Goal: Information Seeking & Learning: Learn about a topic

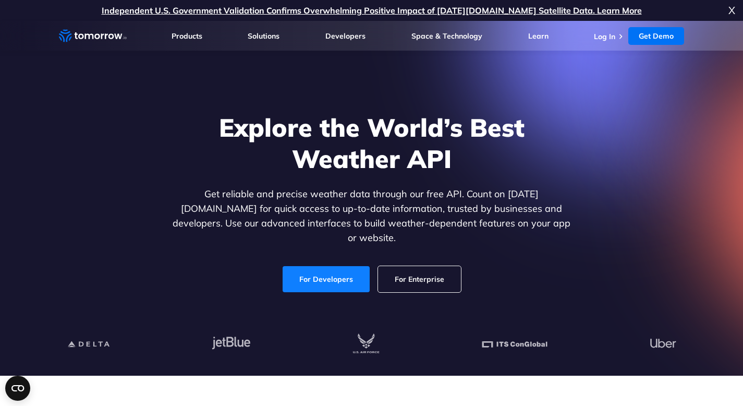
click at [333, 277] on link "For Developers" at bounding box center [326, 279] width 87 height 26
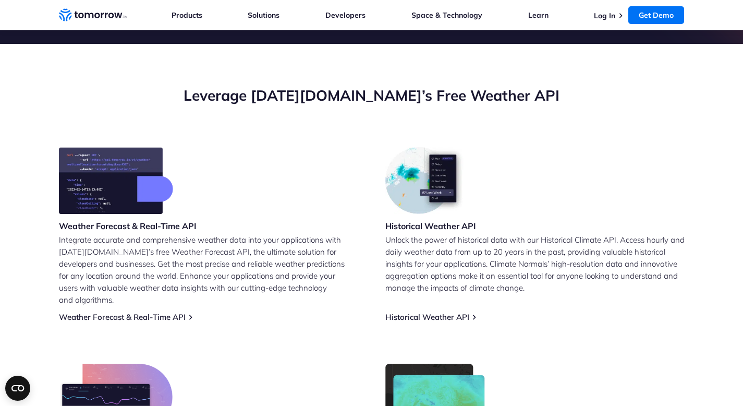
scroll to position [663, 0]
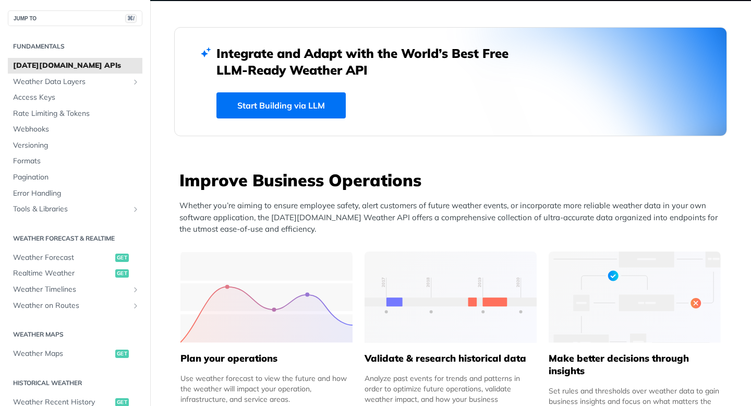
scroll to position [203, 0]
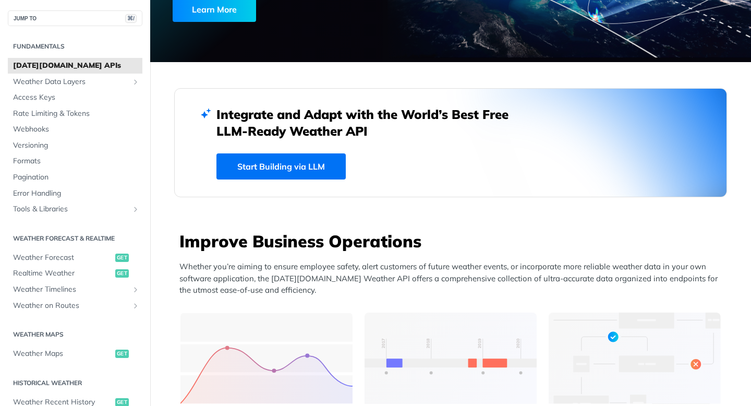
click at [312, 169] on link "Start Building via LLM" at bounding box center [280, 166] width 129 height 26
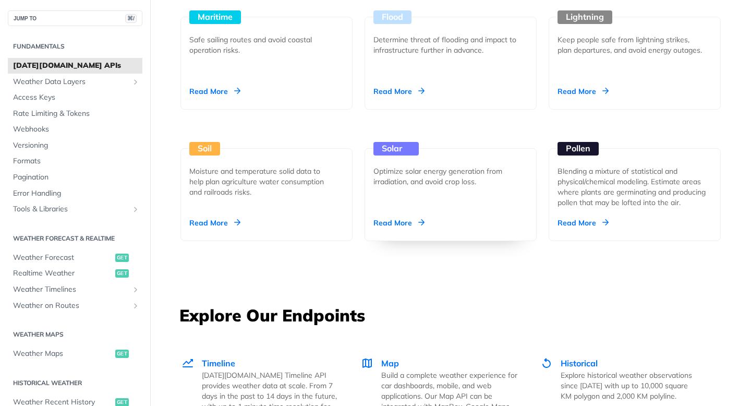
scroll to position [1367, 0]
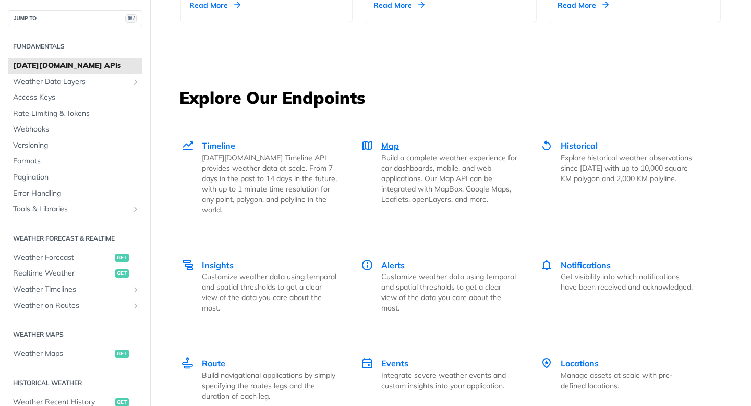
click at [376, 143] on div "Map Build a complete weather experience for car dashboards, mobile, and web app…" at bounding box center [439, 171] width 156 height 65
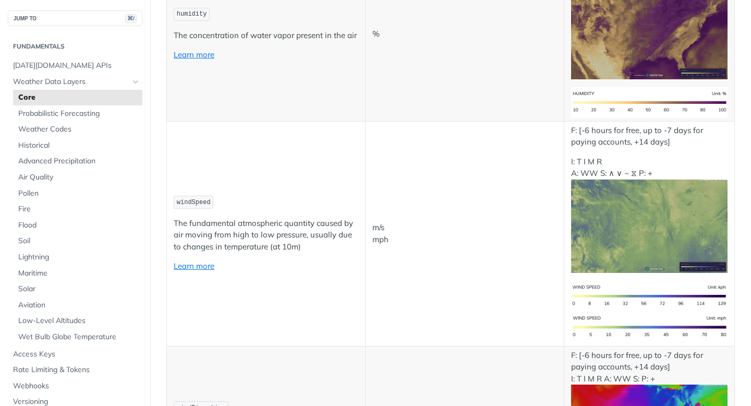
scroll to position [1200, 0]
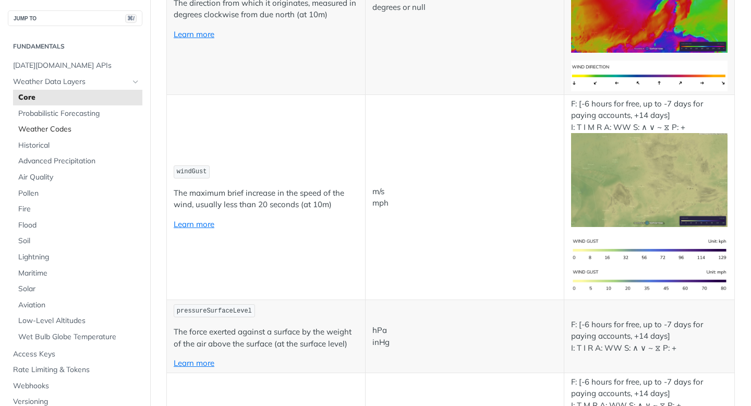
click at [45, 135] on link "Weather Codes" at bounding box center [77, 129] width 129 height 16
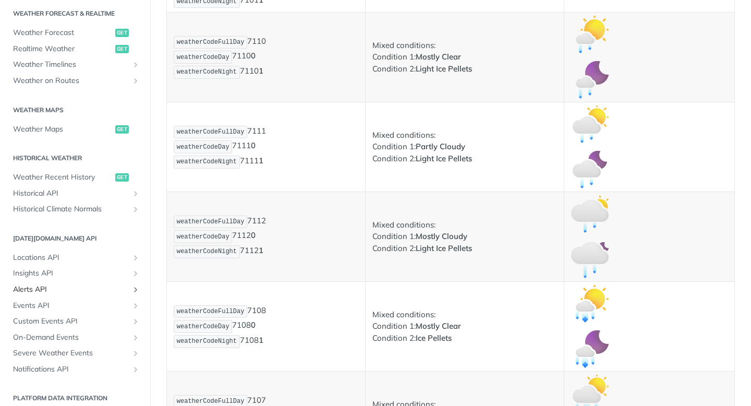
scroll to position [480, 0]
click at [115, 131] on span "get" at bounding box center [122, 130] width 14 height 8
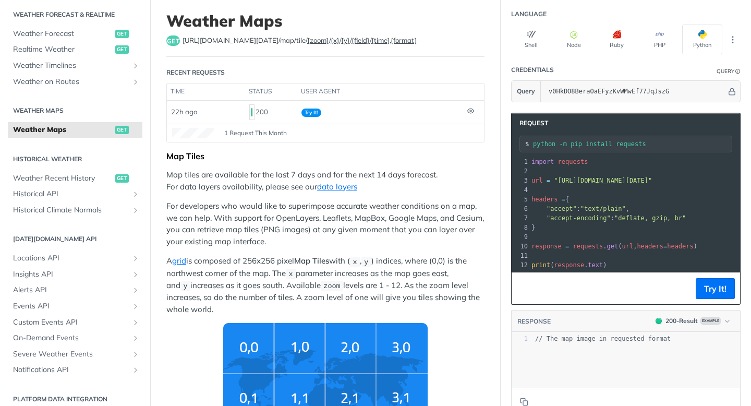
scroll to position [68, 0]
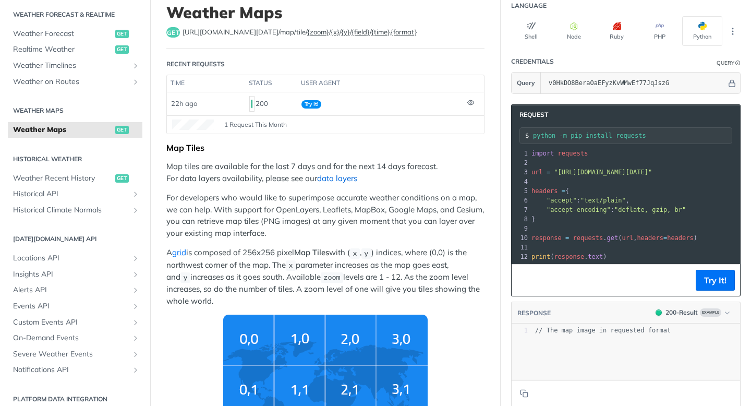
click at [348, 176] on link "data layers" at bounding box center [337, 178] width 40 height 10
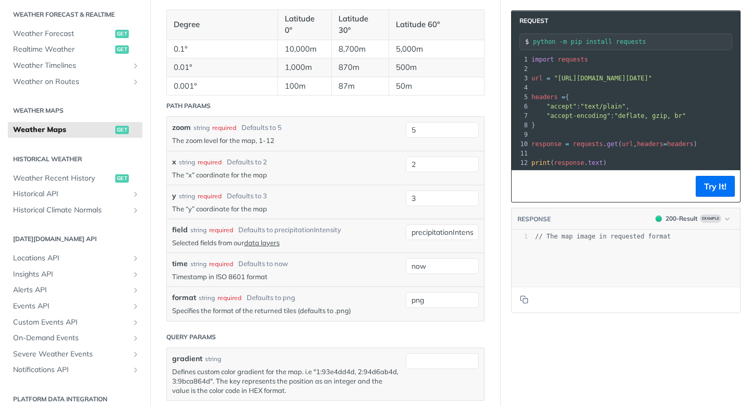
scroll to position [1243, 0]
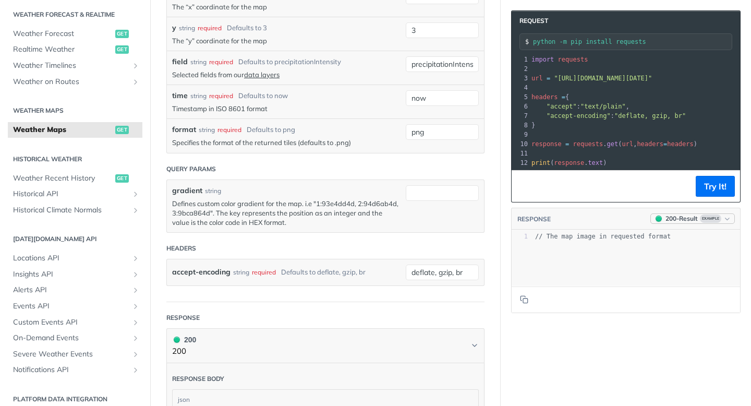
click at [723, 223] on icon "button" at bounding box center [727, 219] width 8 height 8
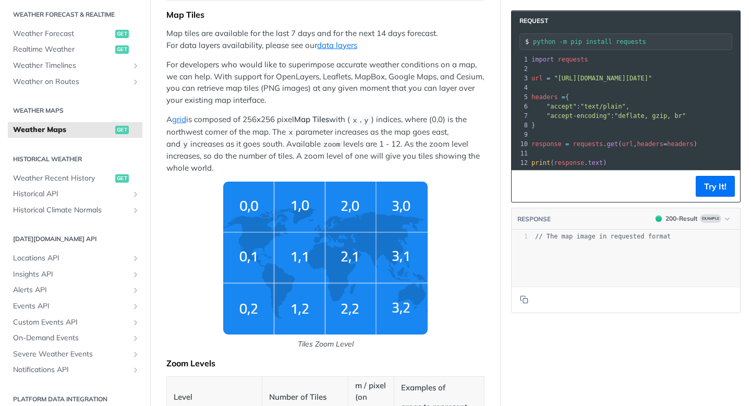
scroll to position [0, 0]
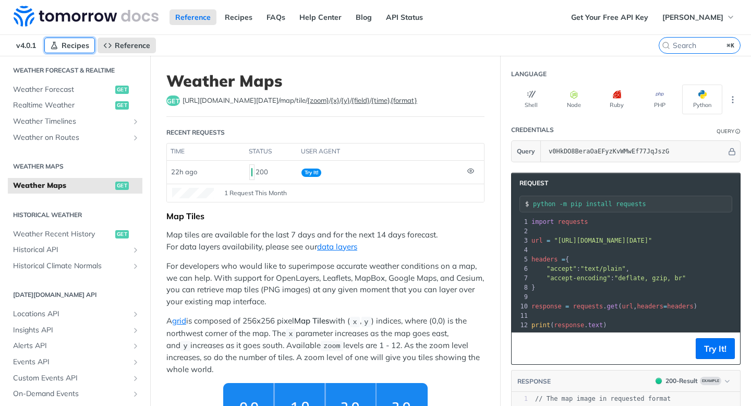
click at [85, 45] on span "Recipes" at bounding box center [76, 45] width 28 height 9
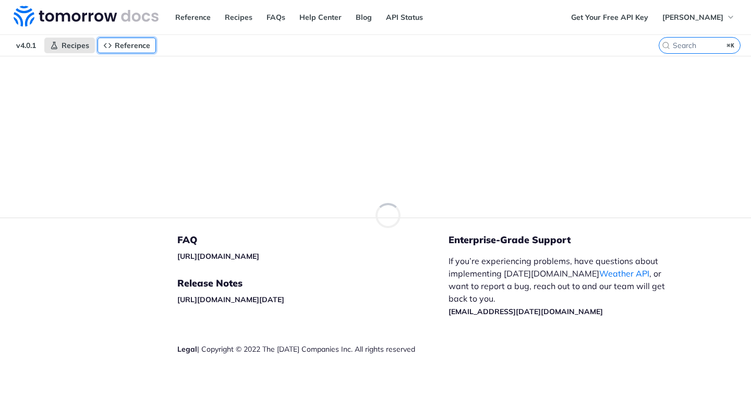
click at [136, 48] on span "Reference" at bounding box center [132, 45] width 35 height 9
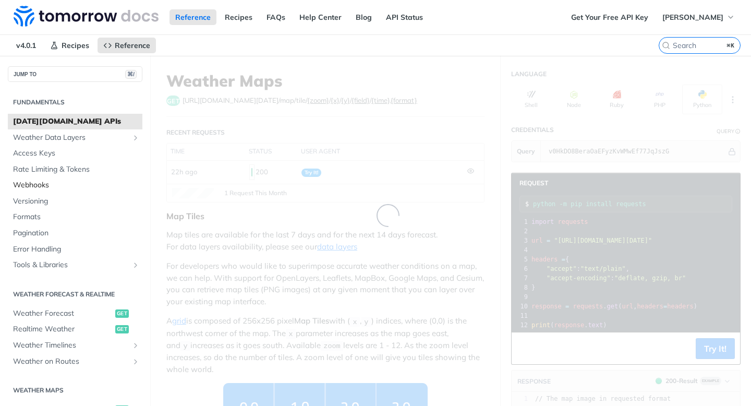
click at [56, 183] on span "Webhooks" at bounding box center [76, 185] width 127 height 10
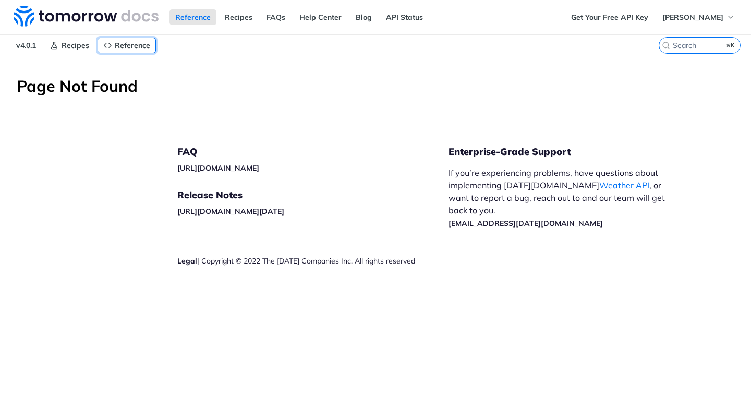
click at [138, 49] on span "Reference" at bounding box center [132, 45] width 35 height 9
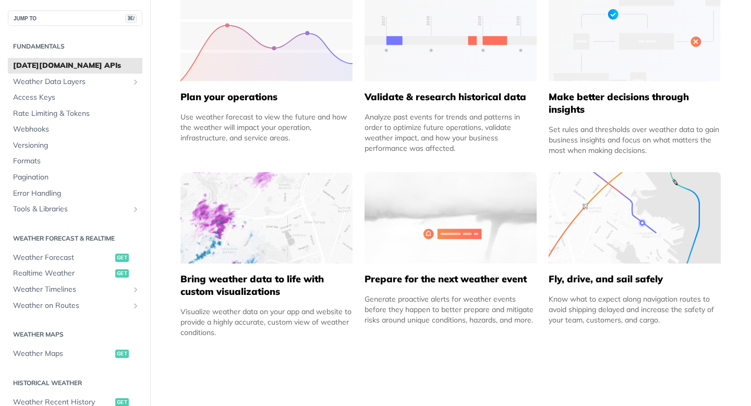
scroll to position [507, 0]
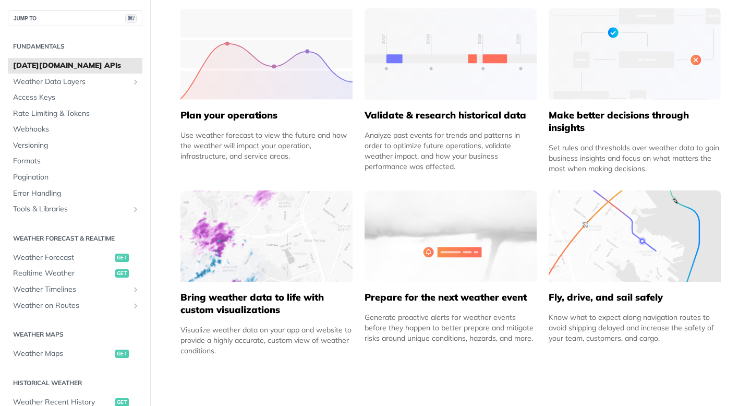
click at [588, 294] on h5 "Fly, drive, and sail safely" at bounding box center [635, 297] width 172 height 13
click at [606, 237] on img at bounding box center [635, 235] width 172 height 91
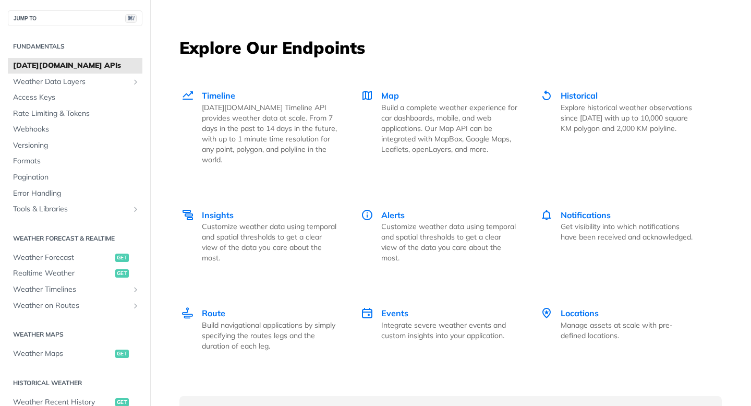
scroll to position [1418, 0]
click at [386, 94] on span "Map" at bounding box center [390, 94] width 18 height 10
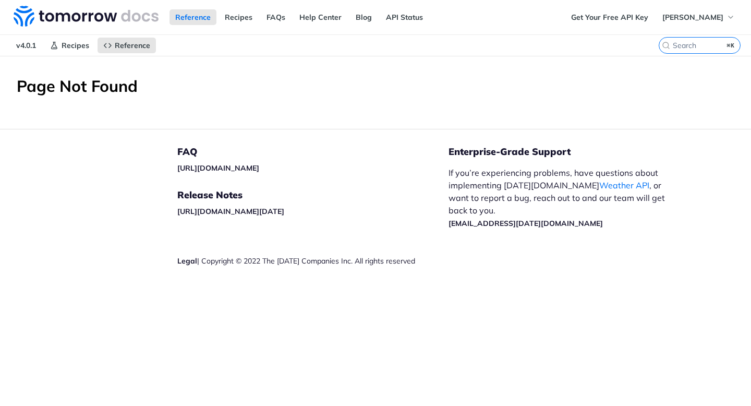
click at [27, 42] on span "v4.0.1" at bounding box center [25, 46] width 31 height 16
click at [26, 46] on span "v4.0.1" at bounding box center [25, 46] width 31 height 16
click at [80, 47] on span "Recipes" at bounding box center [76, 45] width 28 height 9
